Goal: Information Seeking & Learning: Learn about a topic

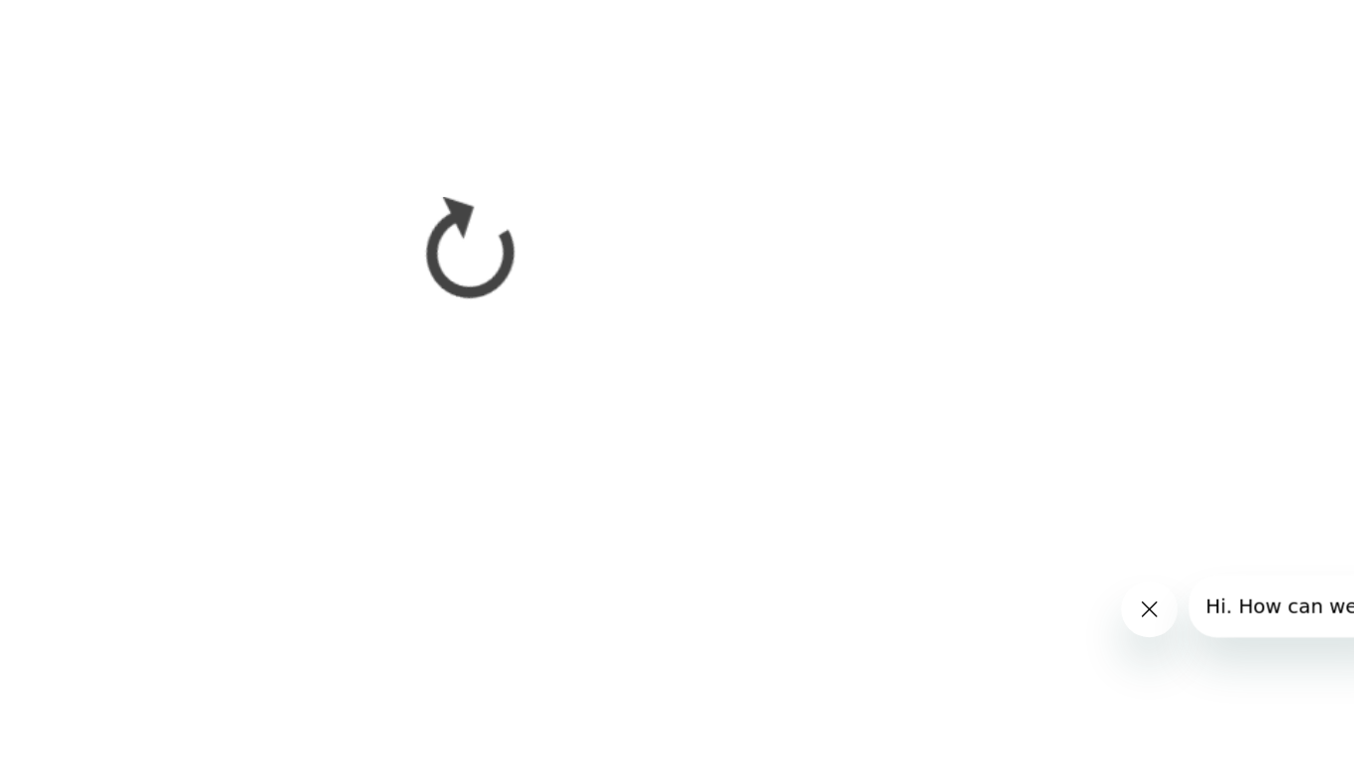
scroll to position [2384, 0]
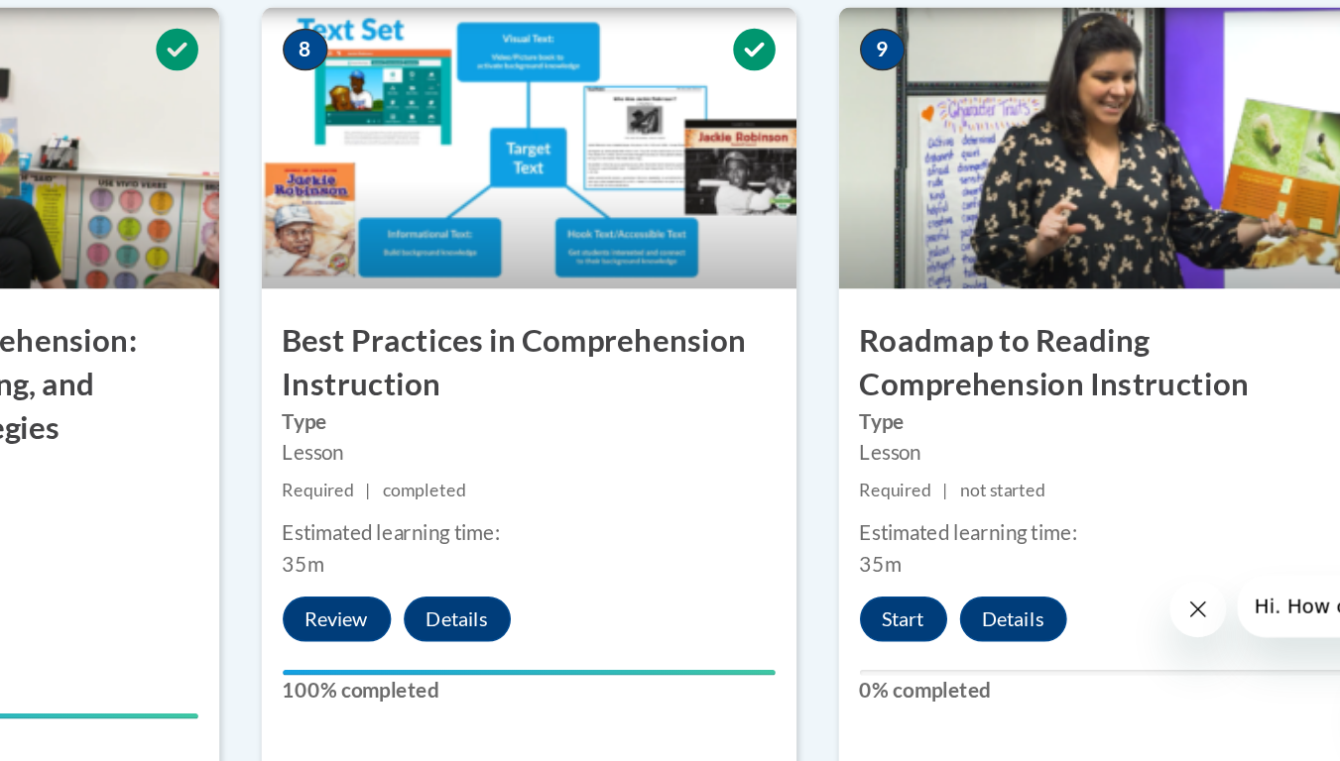
scroll to position [1417, 0]
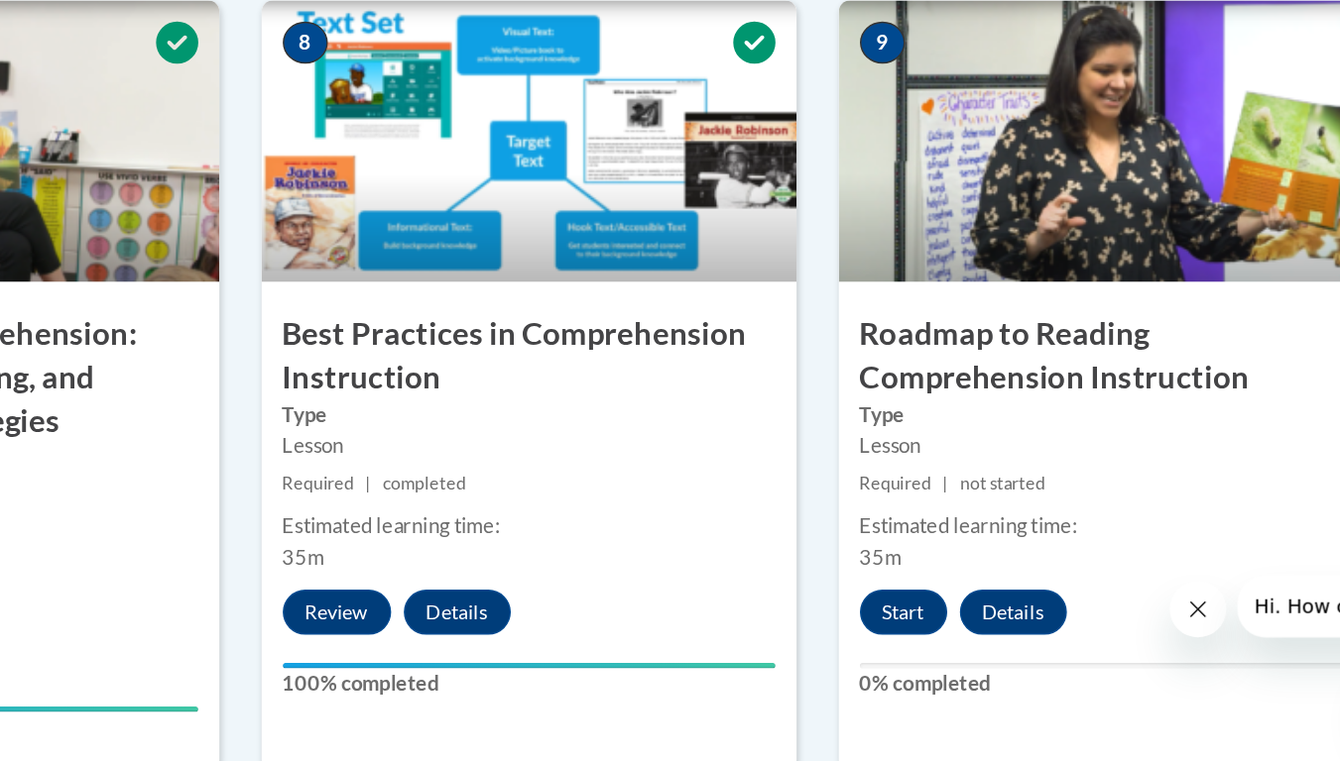
click at [351, 604] on small "Required | completed" at bounding box center [263, 597] width 377 height 22
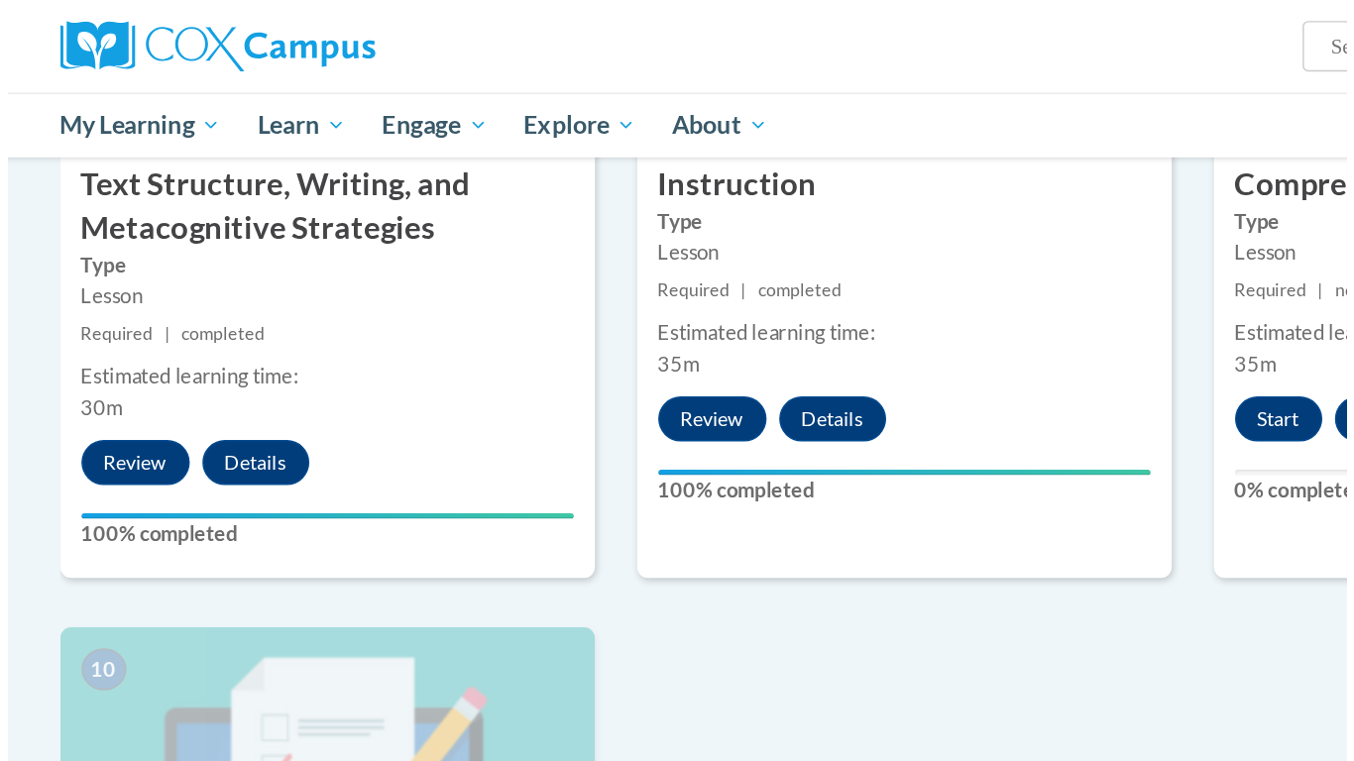
scroll to position [1777, 0]
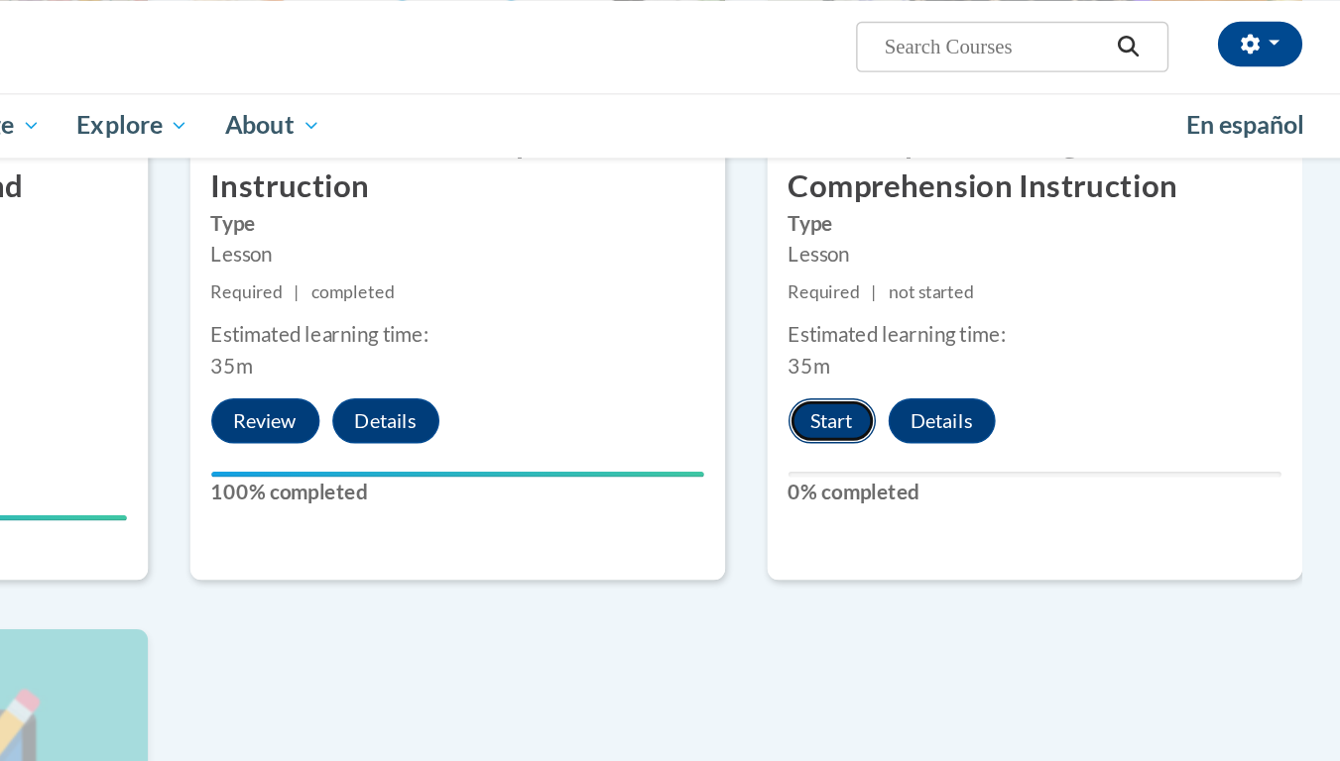
click at [948, 301] on button "Start" at bounding box center [933, 297] width 61 height 32
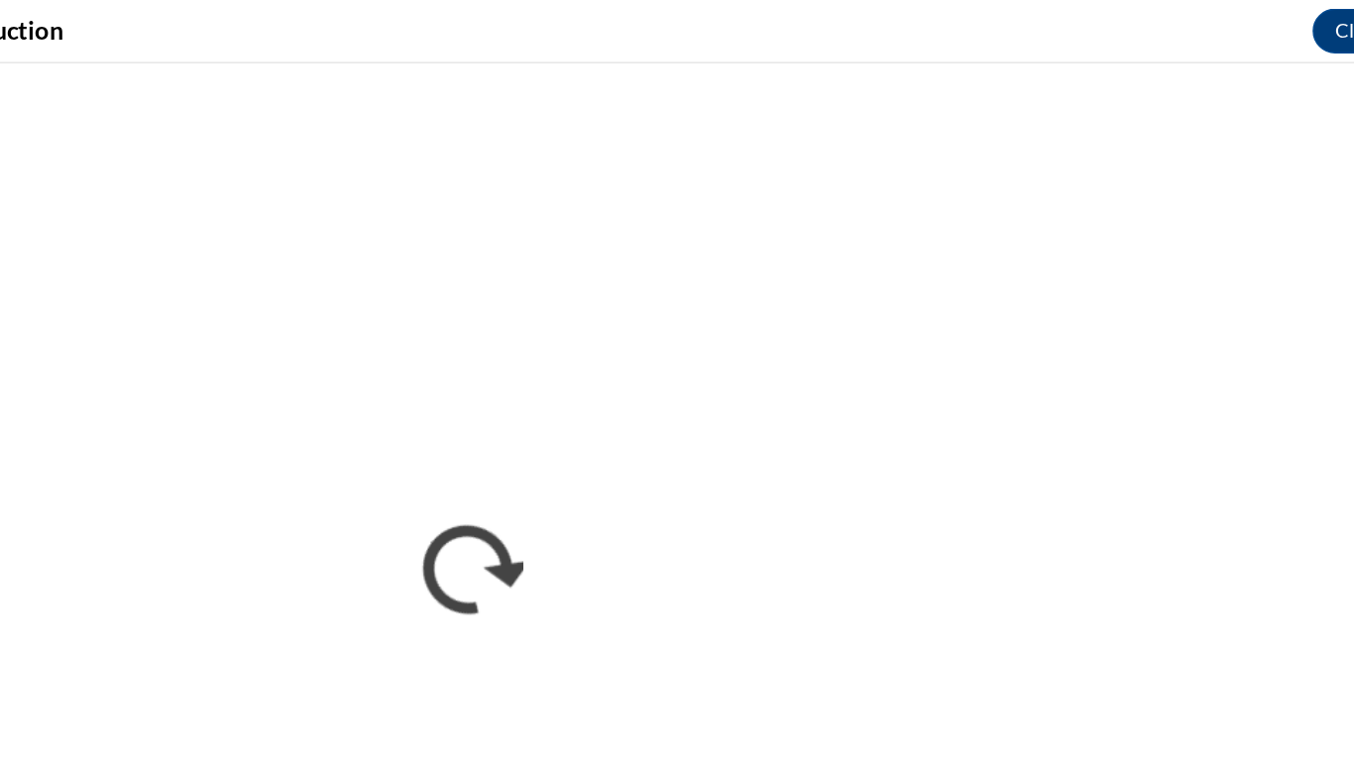
scroll to position [0, 0]
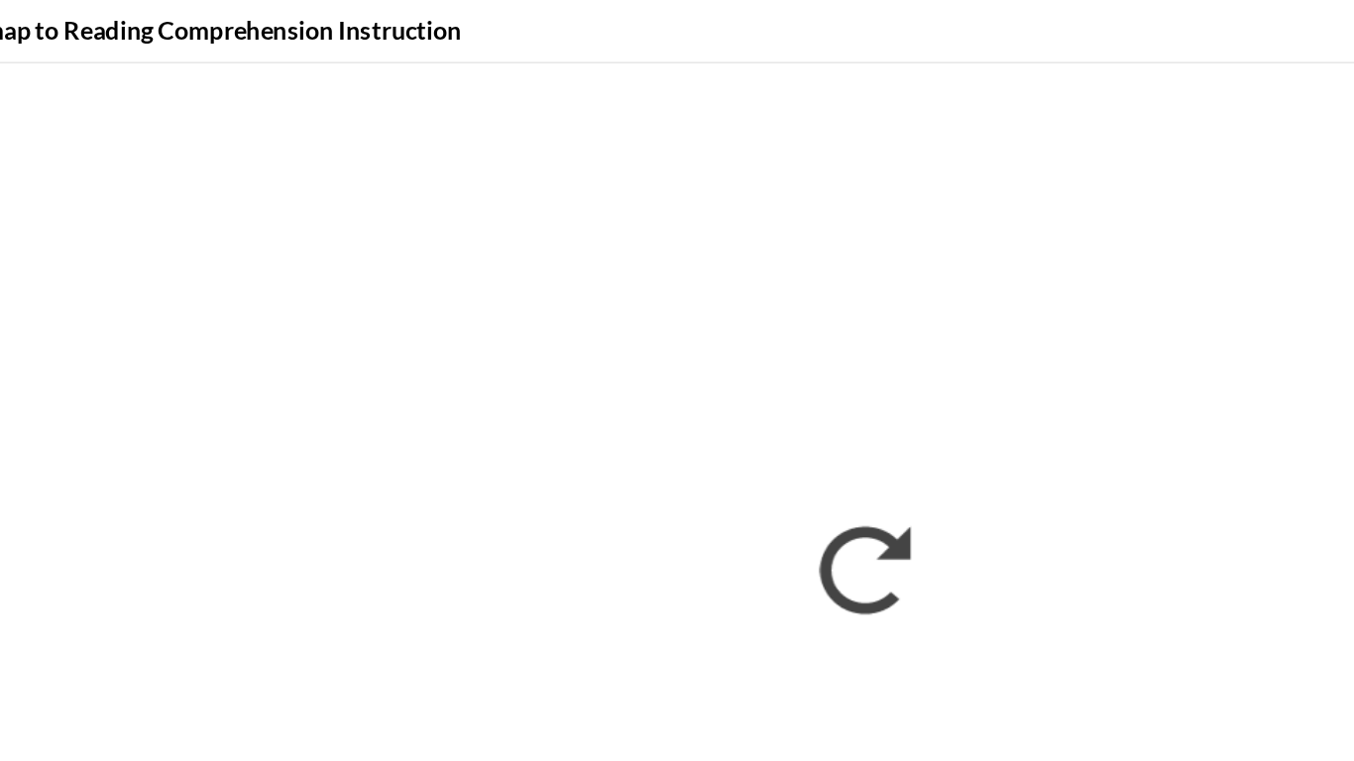
click at [84, 42] on div "Roadmap to Reading Comprehension Instruction Close" at bounding box center [677, 22] width 1354 height 45
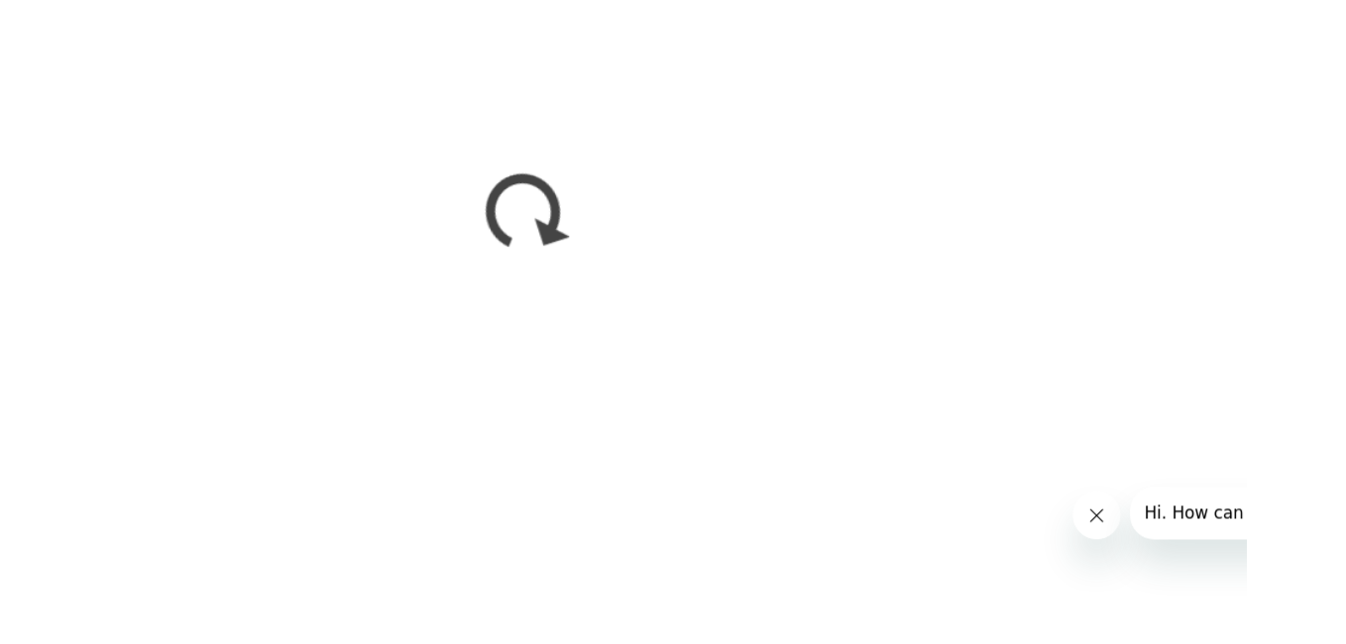
scroll to position [1763, 0]
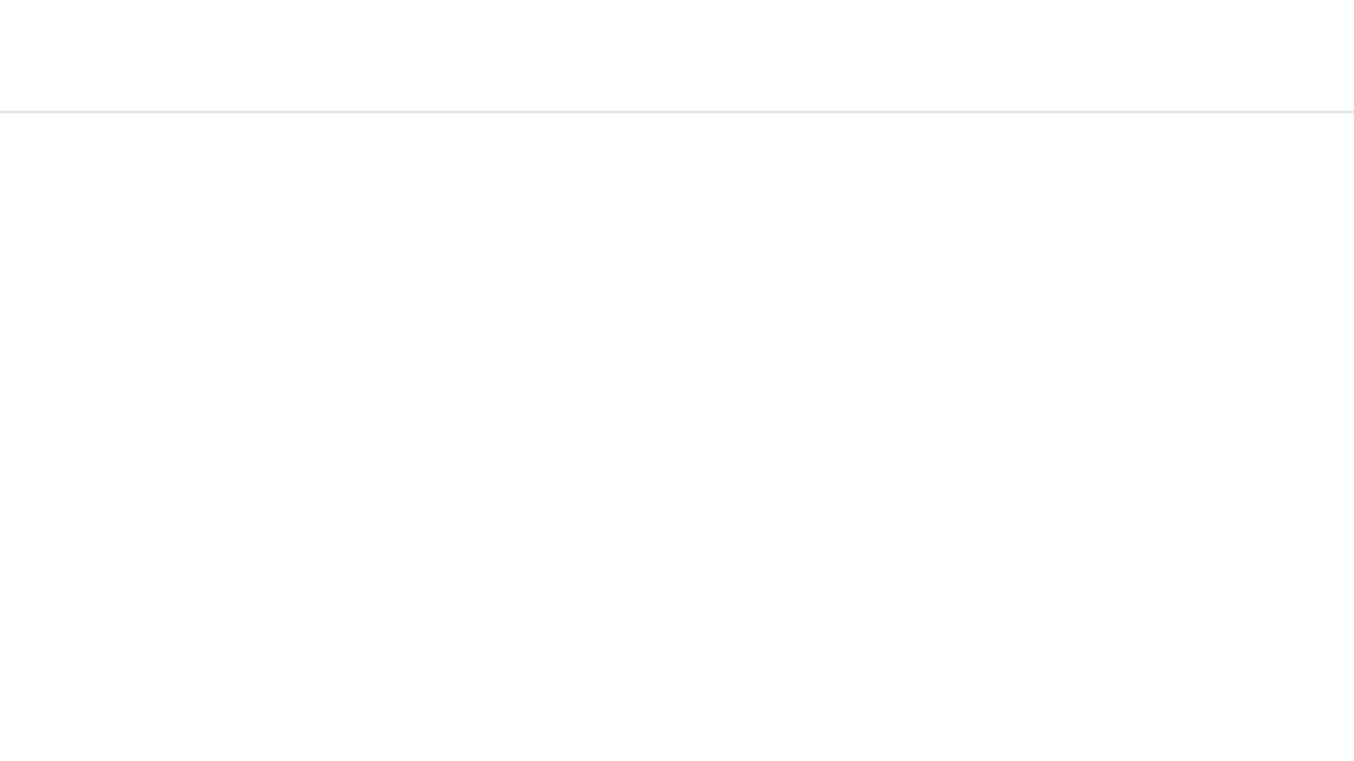
click at [570, 45] on iframe at bounding box center [677, 403] width 1354 height 717
click at [705, 42] on div "Roadmap to Reading Comprehension Instruction Close" at bounding box center [677, 22] width 1354 height 45
click at [539, 40] on div "Roadmap to Reading Comprehension Instruction Close" at bounding box center [677, 22] width 1354 height 45
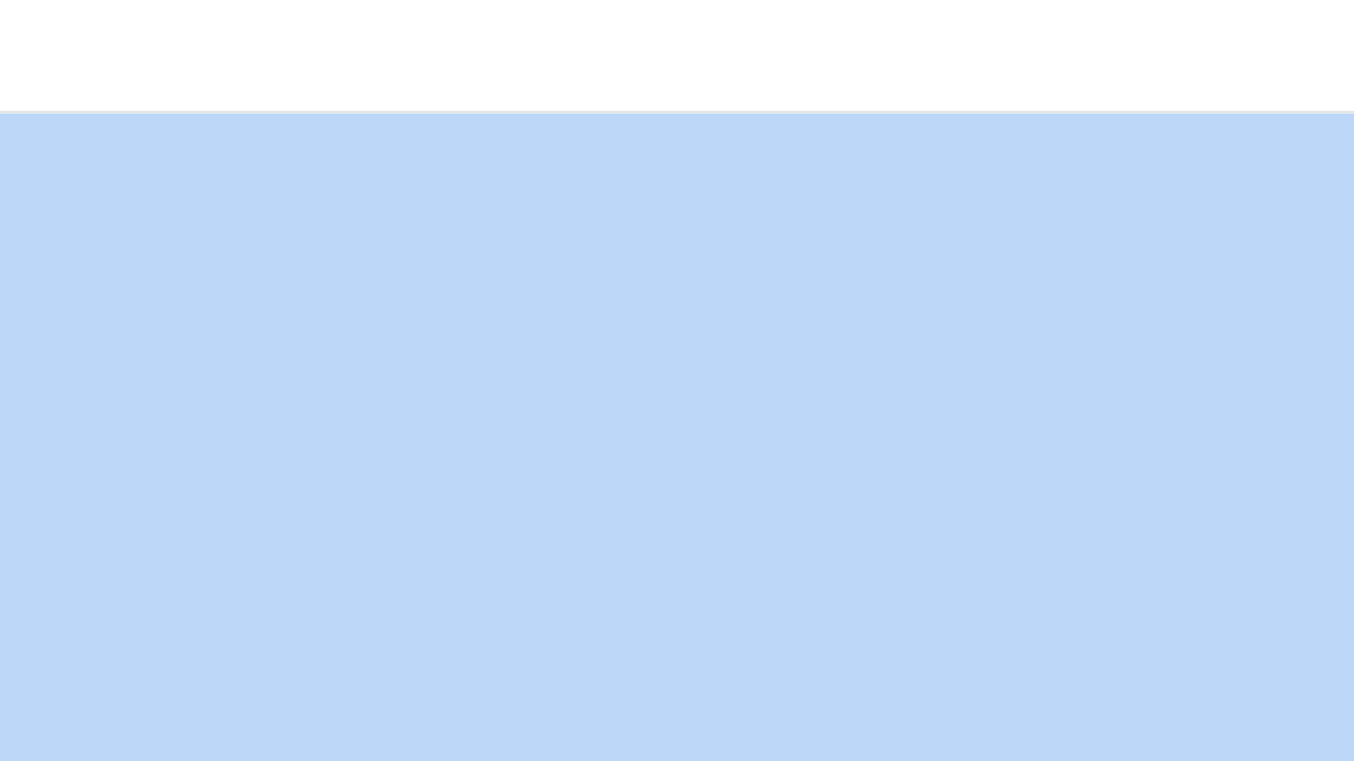
click at [539, 40] on div "Roadmap to Reading Comprehension Instruction Close" at bounding box center [677, 22] width 1354 height 45
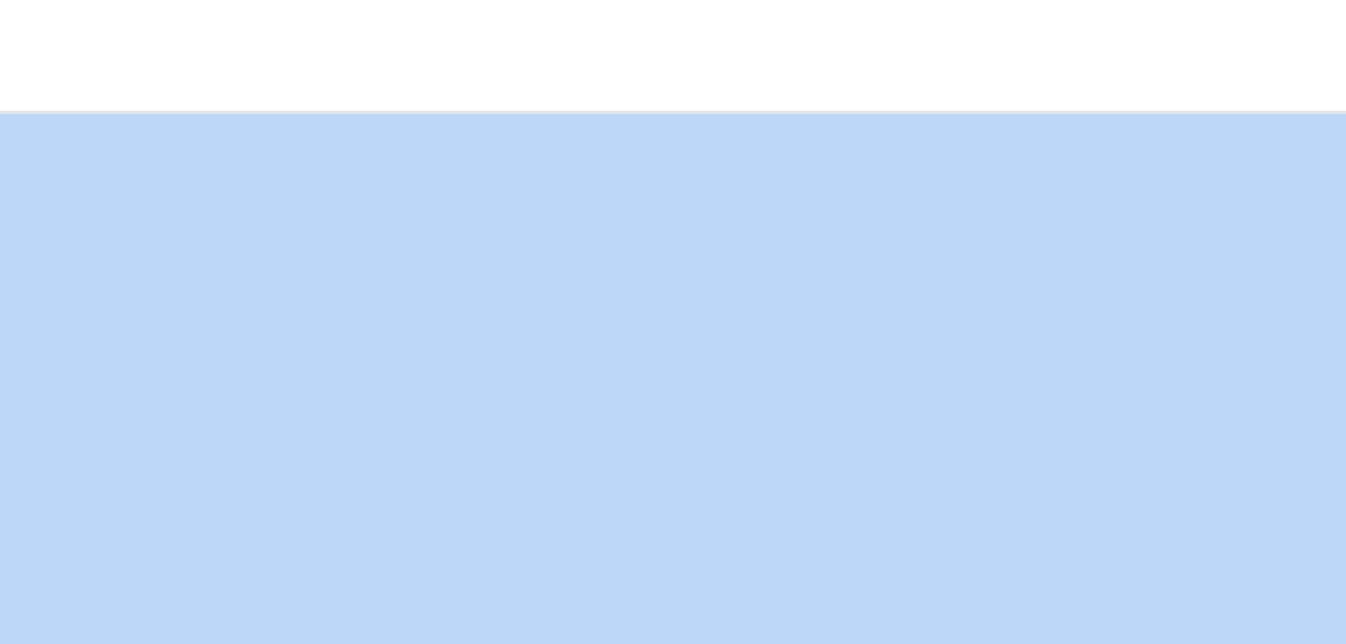
click at [533, 14] on div "Roadmap to Reading Comprehension Instruction Close" at bounding box center [673, 22] width 1346 height 45
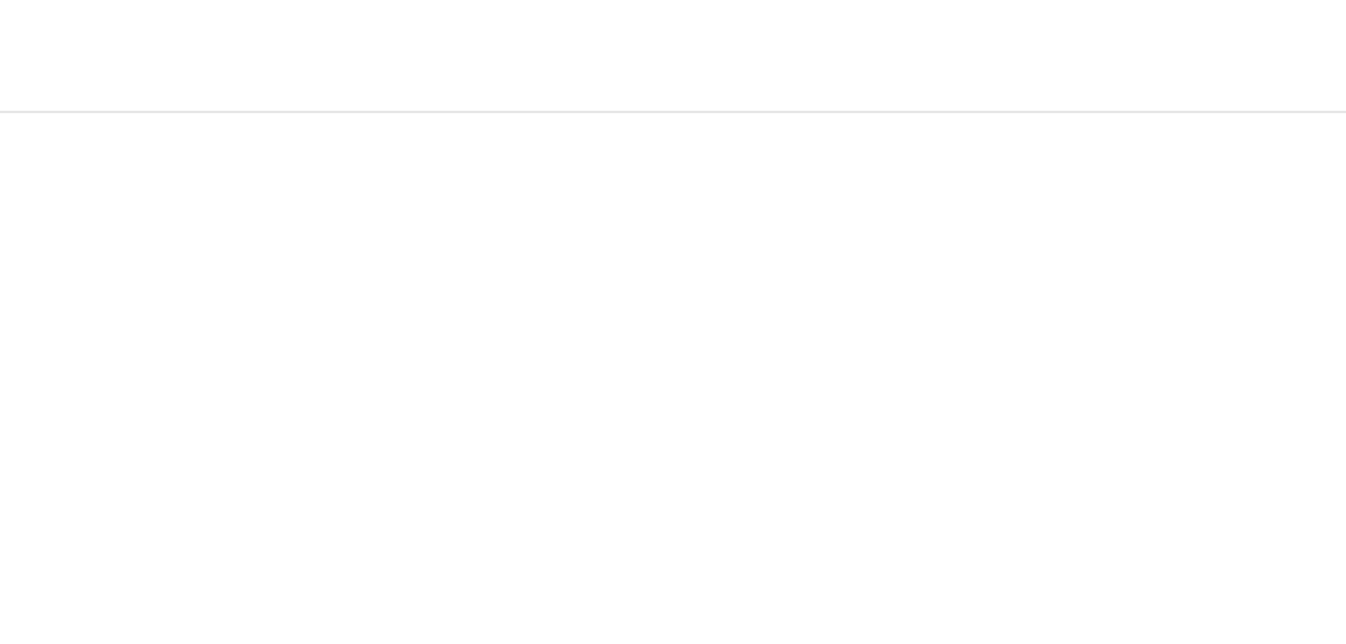
click at [530, 5] on div "Roadmap to Reading Comprehension Instruction Close" at bounding box center [673, 22] width 1346 height 45
click at [530, 3] on div "Roadmap to Reading Comprehension Instruction Close" at bounding box center [673, 22] width 1346 height 45
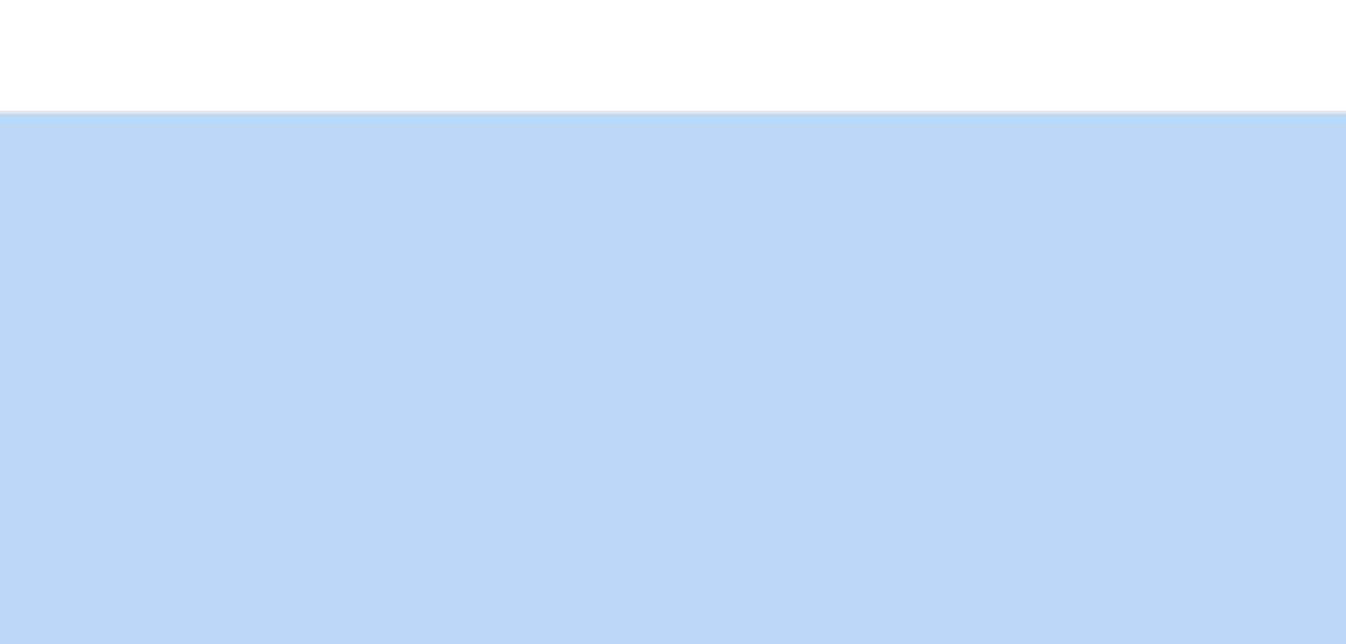
click at [530, 3] on div "Roadmap to Reading Comprehension Instruction Close" at bounding box center [673, 22] width 1346 height 45
click at [530, 42] on div "Roadmap to Reading Comprehension Instruction Close" at bounding box center [673, 22] width 1346 height 45
drag, startPoint x: 532, startPoint y: 42, endPoint x: 532, endPoint y: 26, distance: 15.9
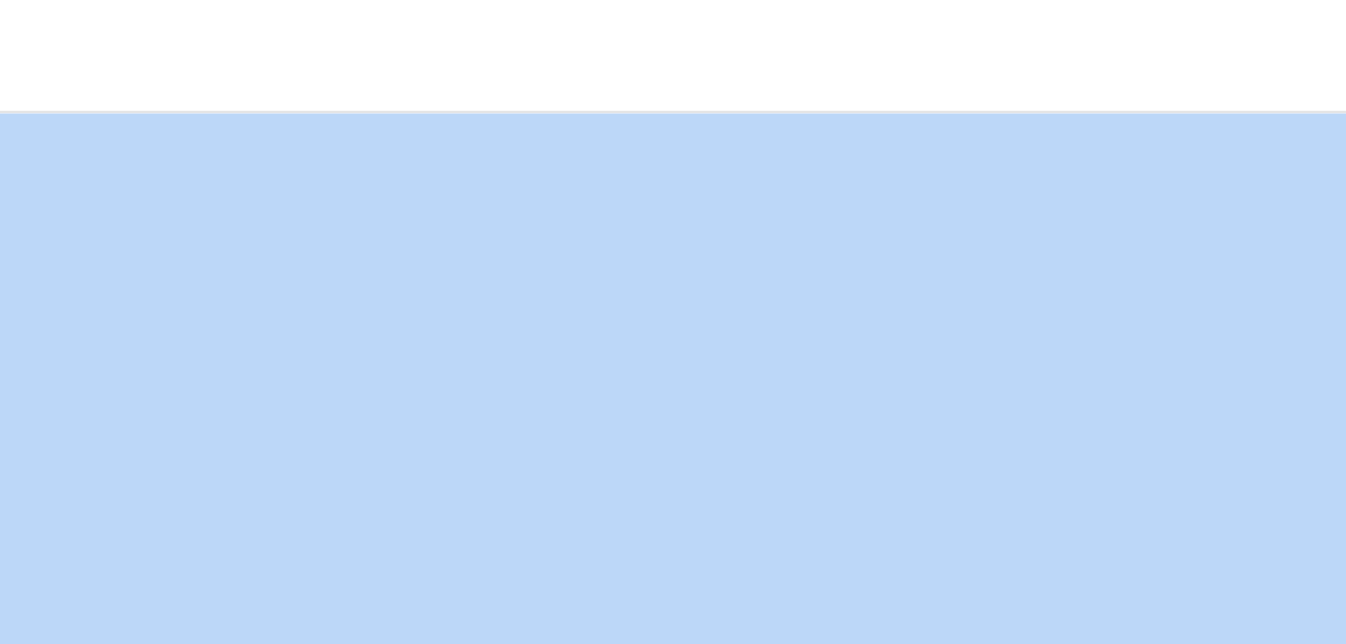
click at [535, 45] on iframe at bounding box center [673, 345] width 1346 height 600
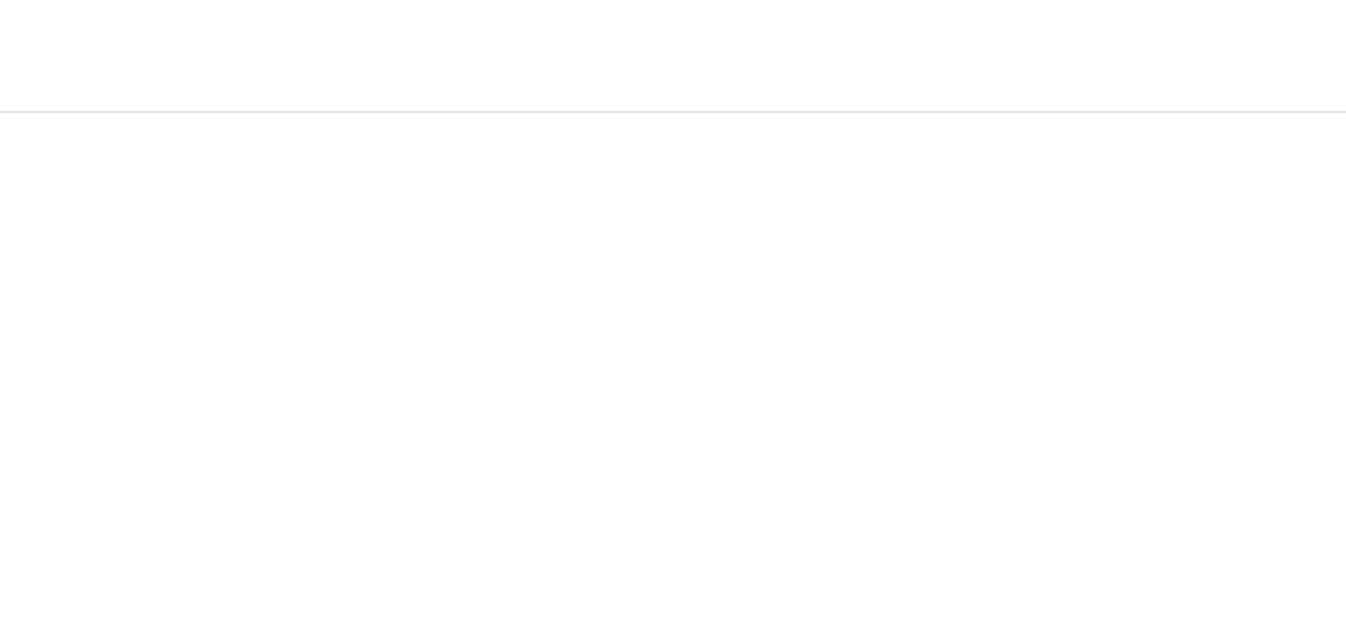
click at [531, 43] on div "Roadmap to Reading Comprehension Instruction Close" at bounding box center [673, 22] width 1346 height 45
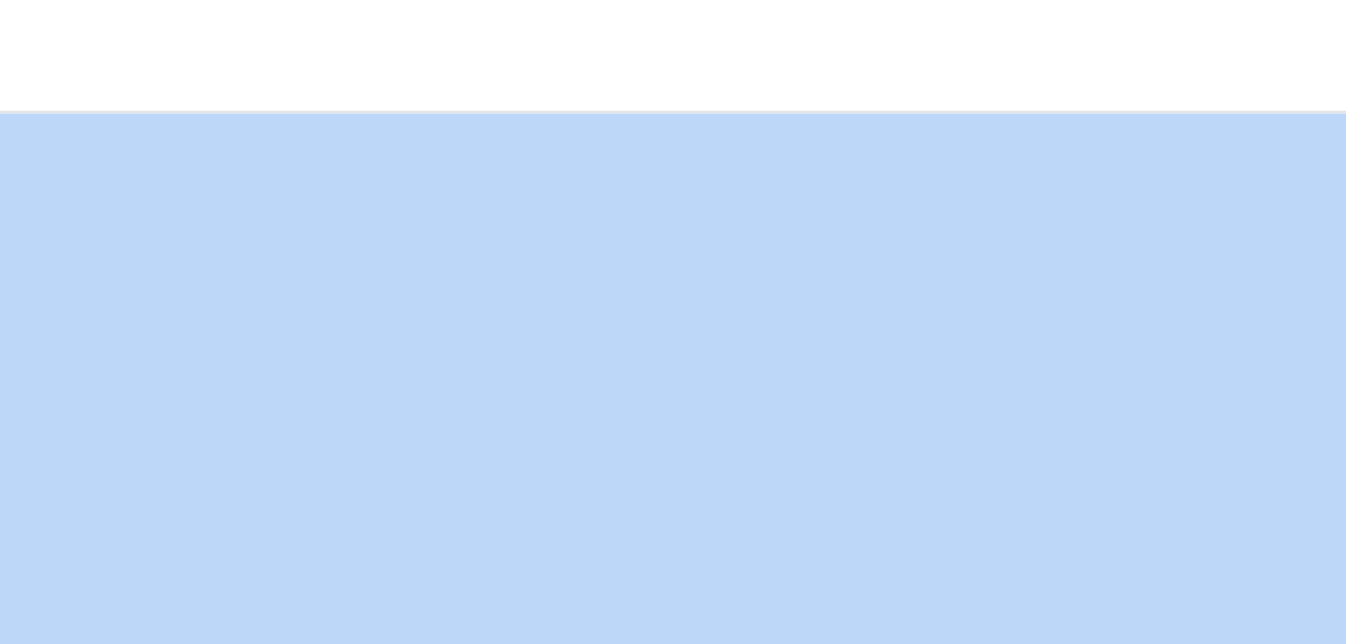
click at [531, 43] on div "Roadmap to Reading Comprehension Instruction Close" at bounding box center [673, 22] width 1346 height 45
drag, startPoint x: 532, startPoint y: 27, endPoint x: 531, endPoint y: 43, distance: 15.9
click at [531, 43] on div "Roadmap to Reading Comprehension Instruction Close" at bounding box center [673, 22] width 1346 height 45
click at [530, 43] on div "Roadmap to Reading Comprehension Instruction Close" at bounding box center [673, 22] width 1346 height 45
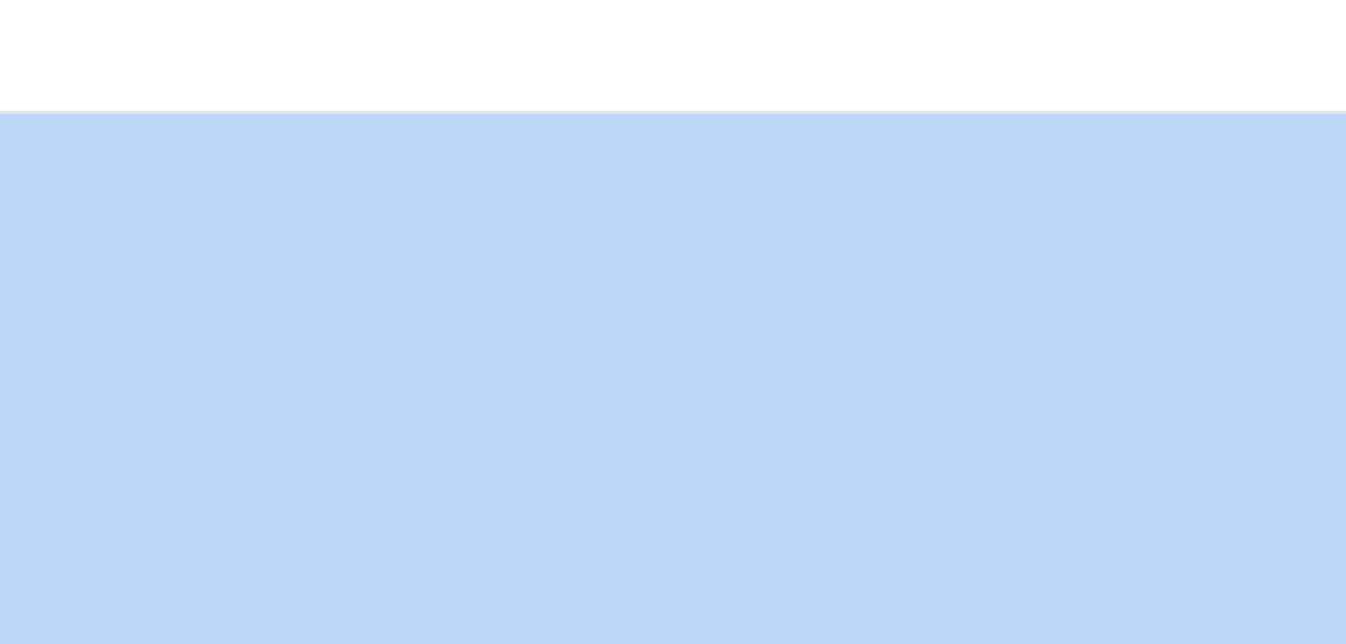
drag, startPoint x: 532, startPoint y: 27, endPoint x: 530, endPoint y: 43, distance: 16.0
click at [530, 43] on div "Roadmap to Reading Comprehension Instruction Close" at bounding box center [673, 22] width 1346 height 45
click at [880, 43] on div "Roadmap to Reading Comprehension Instruction Close" at bounding box center [673, 322] width 1346 height 644
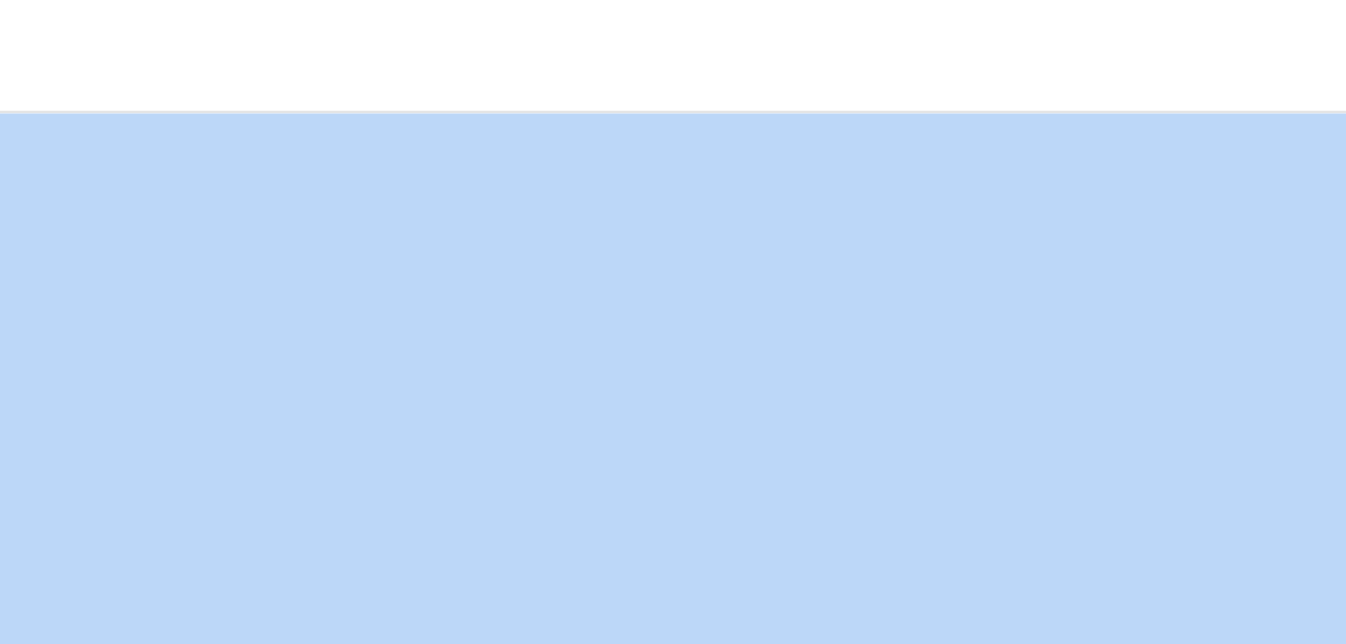
click at [543, 8] on div "Roadmap to Reading Comprehension Instruction Close" at bounding box center [673, 22] width 1346 height 45
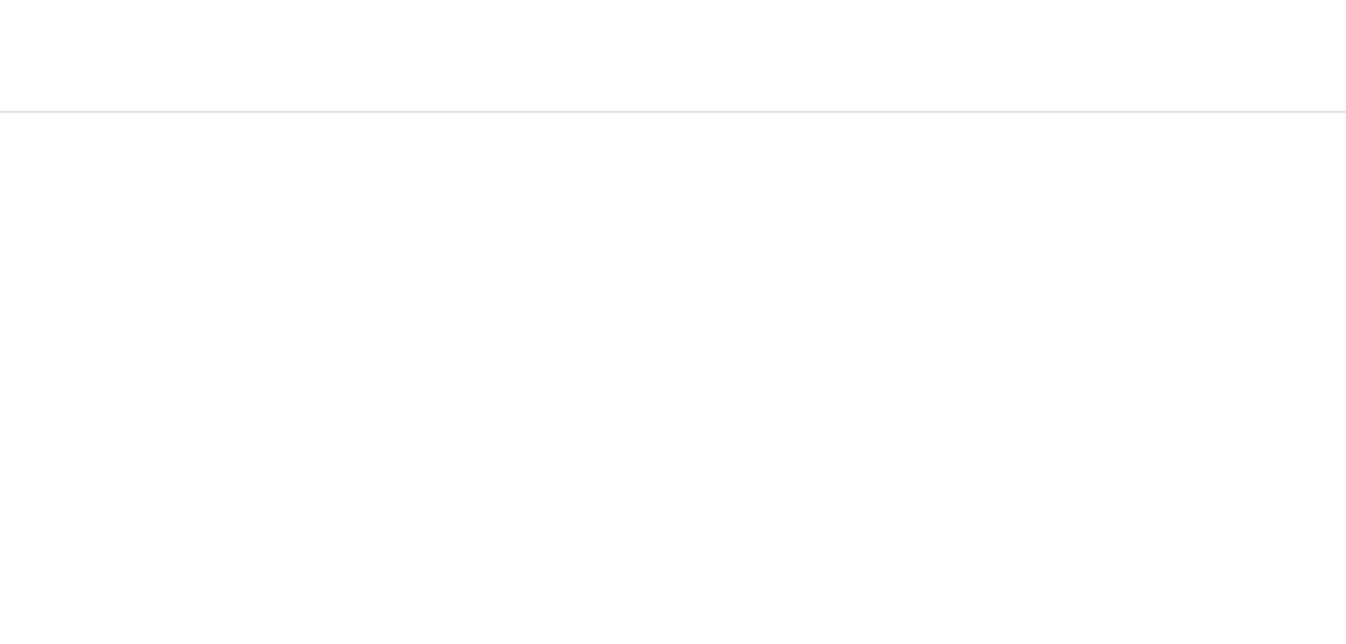
click at [542, 7] on div "Roadmap to Reading Comprehension Instruction Close" at bounding box center [673, 22] width 1346 height 45
click at [541, 5] on div "Roadmap to Reading Comprehension Instruction Close" at bounding box center [673, 22] width 1346 height 45
click at [533, 3] on div "Roadmap to Reading Comprehension Instruction Close" at bounding box center [673, 22] width 1346 height 45
drag, startPoint x: 623, startPoint y: 0, endPoint x: 530, endPoint y: 26, distance: 95.7
